Goal: Navigation & Orientation: Find specific page/section

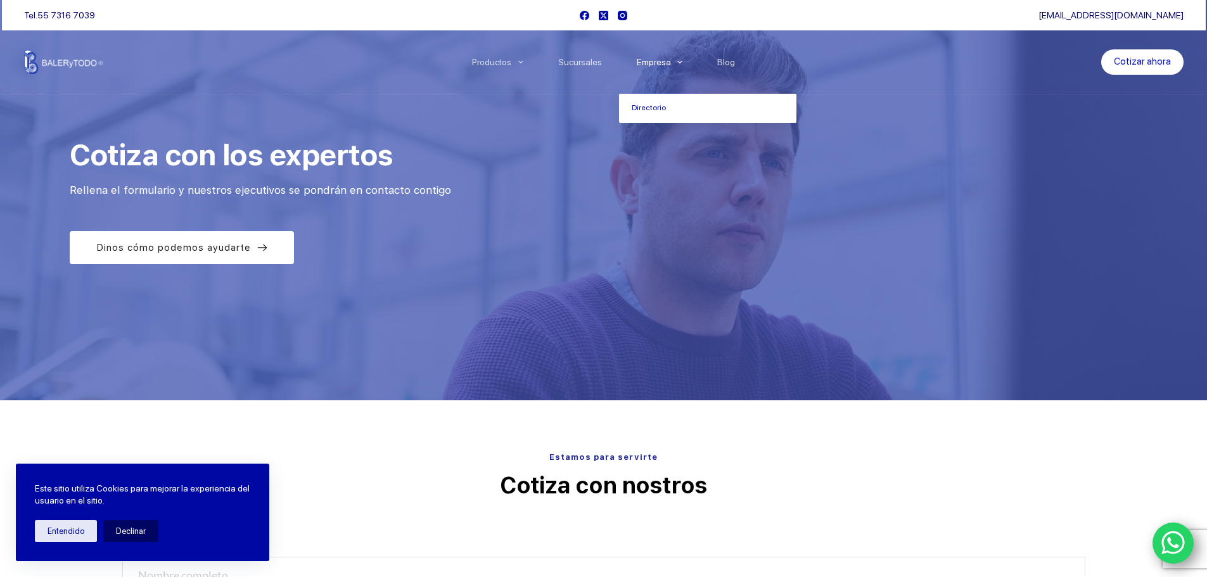
click at [658, 62] on link "Empresa" at bounding box center [659, 62] width 81 height 0
drag, startPoint x: 572, startPoint y: 64, endPoint x: 582, endPoint y: 68, distance: 10.2
click at [572, 62] on link "Sucursales" at bounding box center [579, 62] width 79 height 0
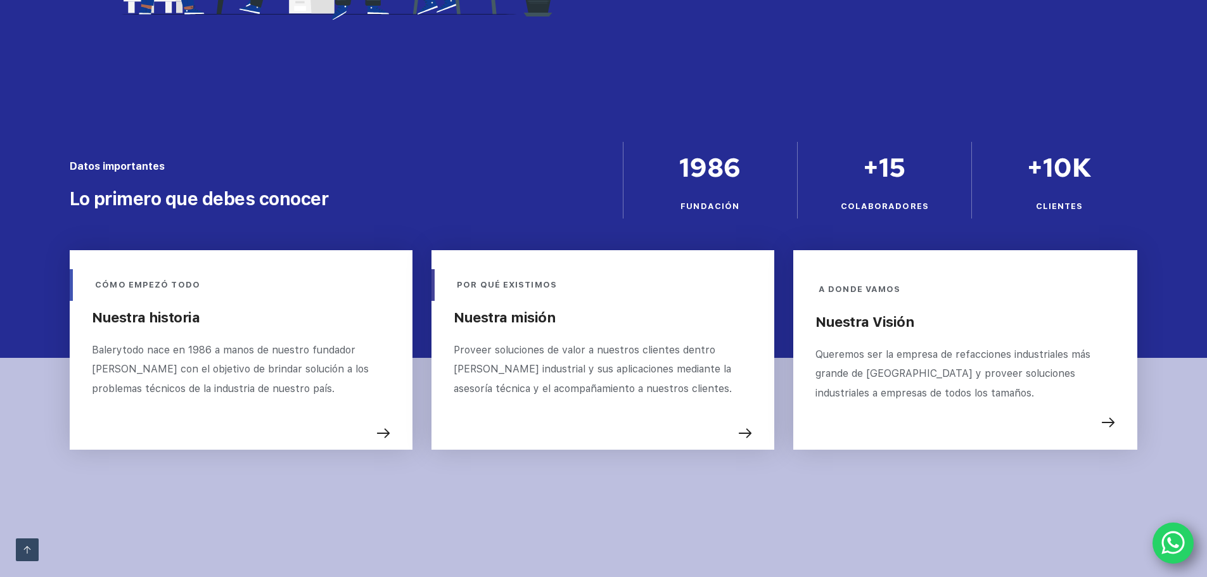
scroll to position [379, 0]
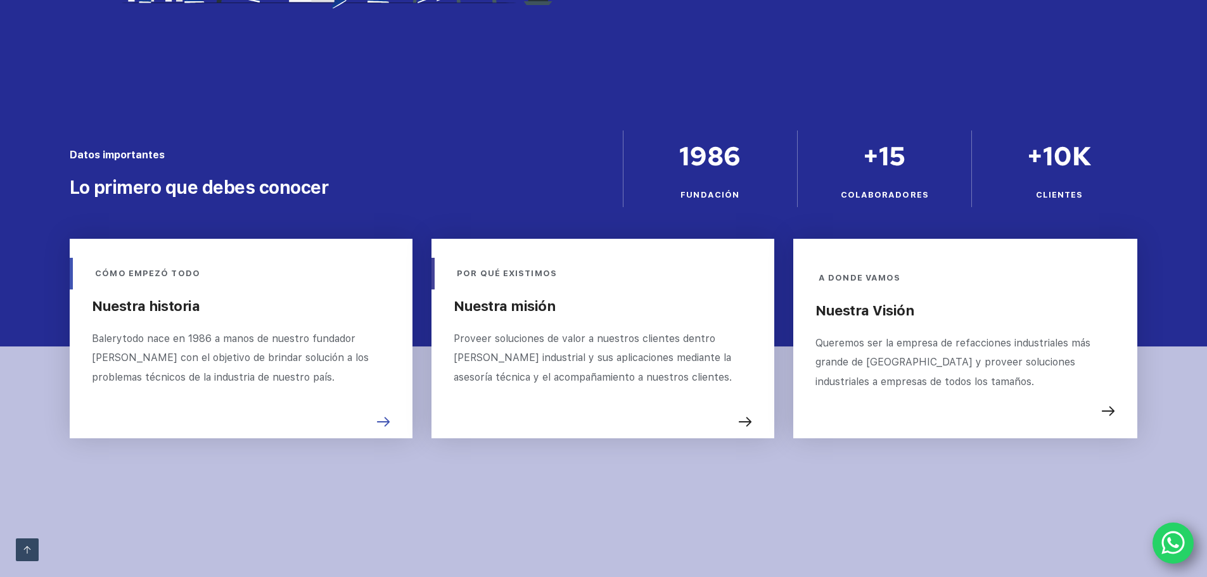
click at [379, 419] on icon at bounding box center [383, 422] width 14 height 14
click at [381, 420] on icon at bounding box center [383, 422] width 14 height 14
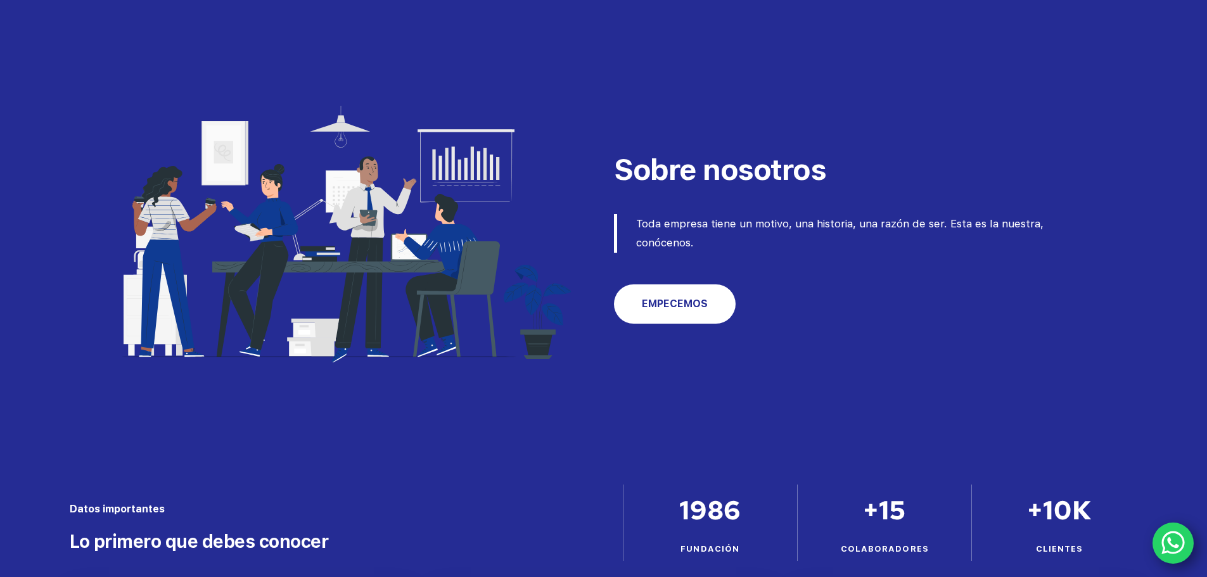
scroll to position [0, 0]
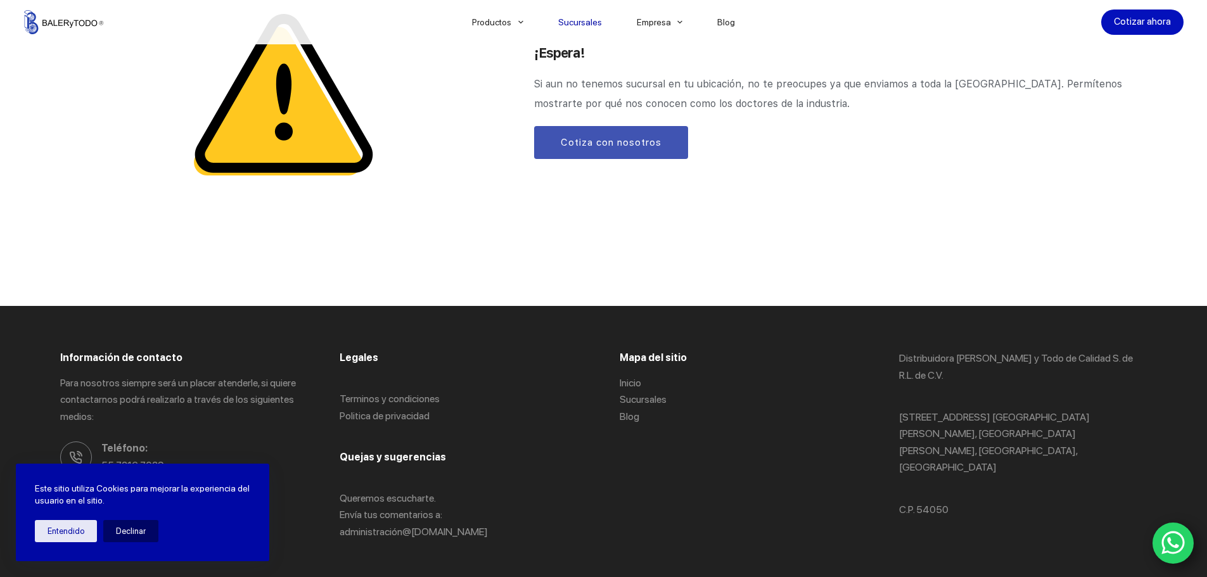
scroll to position [1705, 0]
